Goal: Navigation & Orientation: Go to known website

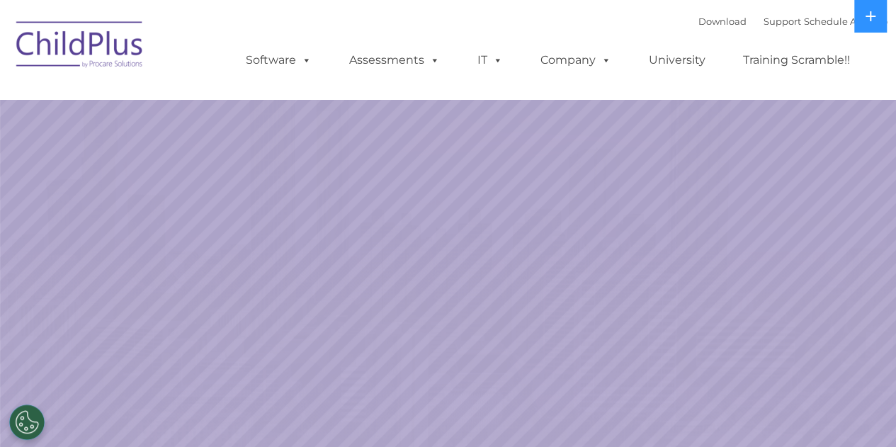
select select "MEDIUM"
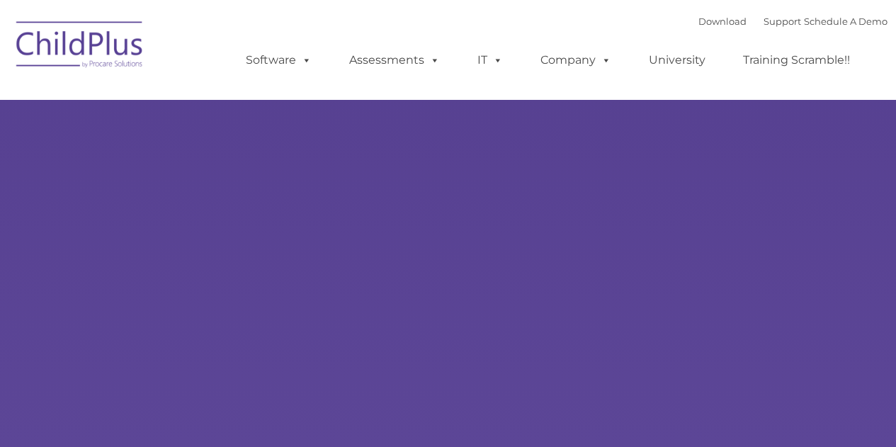
select select "MEDIUM"
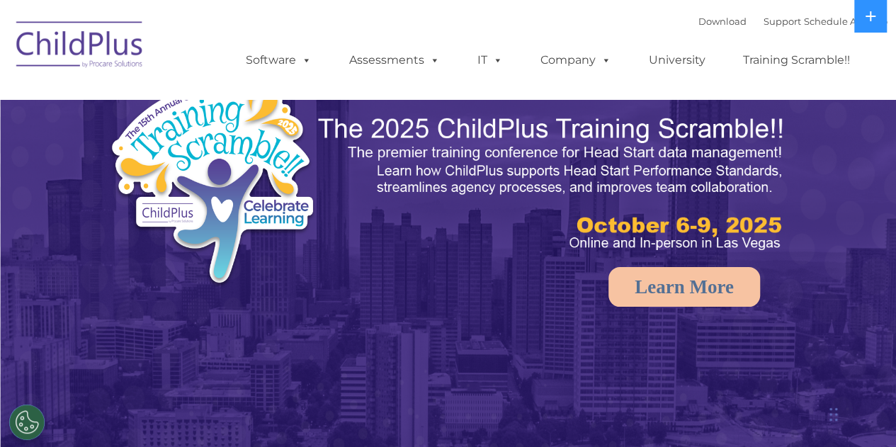
click at [266, 154] on img at bounding box center [258, 187] width 301 height 220
click at [72, 50] on img at bounding box center [80, 46] width 142 height 71
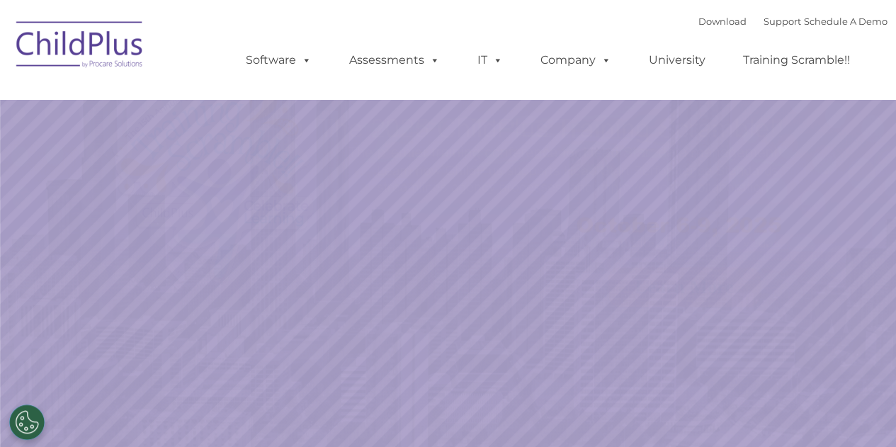
select select "MEDIUM"
